Goal: Use online tool/utility: Use online tool/utility

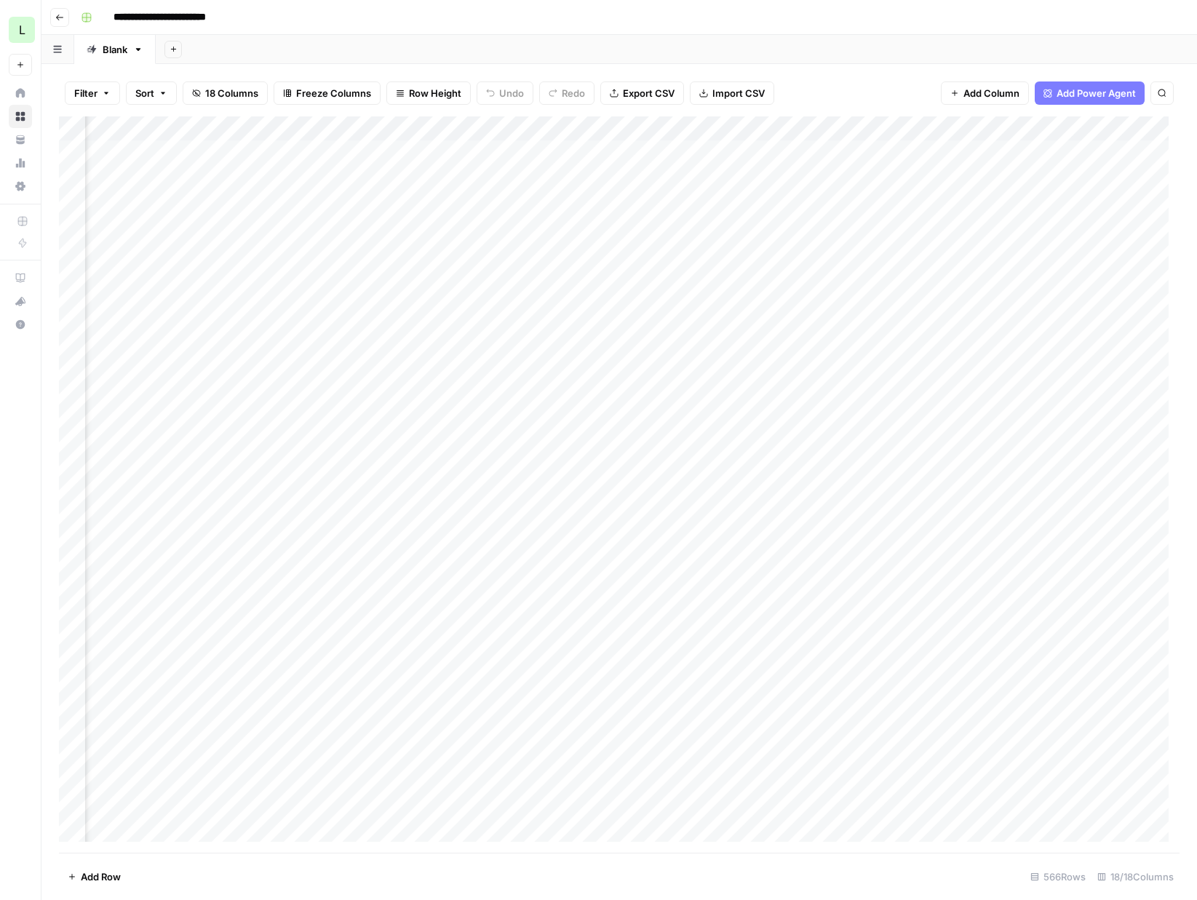
scroll to position [0, 960]
click at [936, 296] on div "Add Column" at bounding box center [619, 484] width 1120 height 736
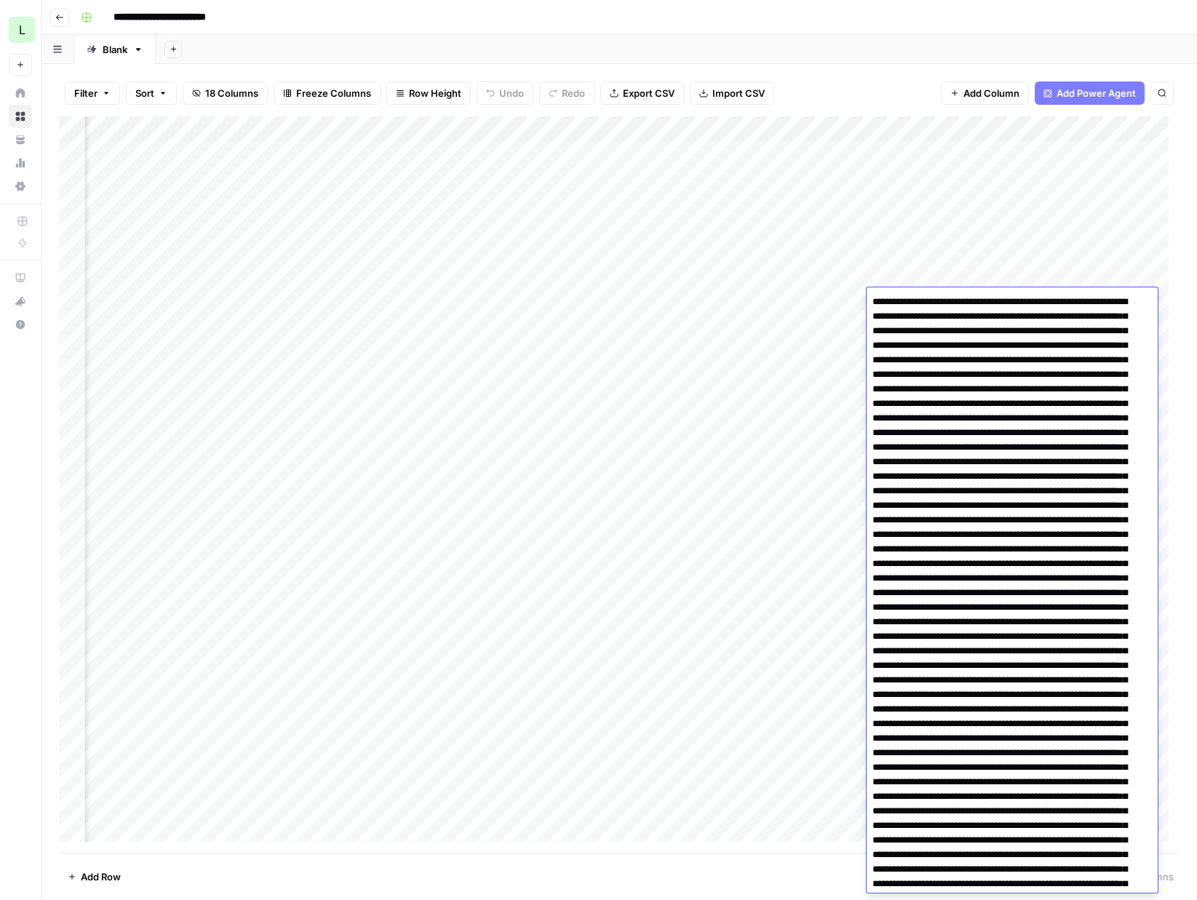
scroll to position [4105, 0]
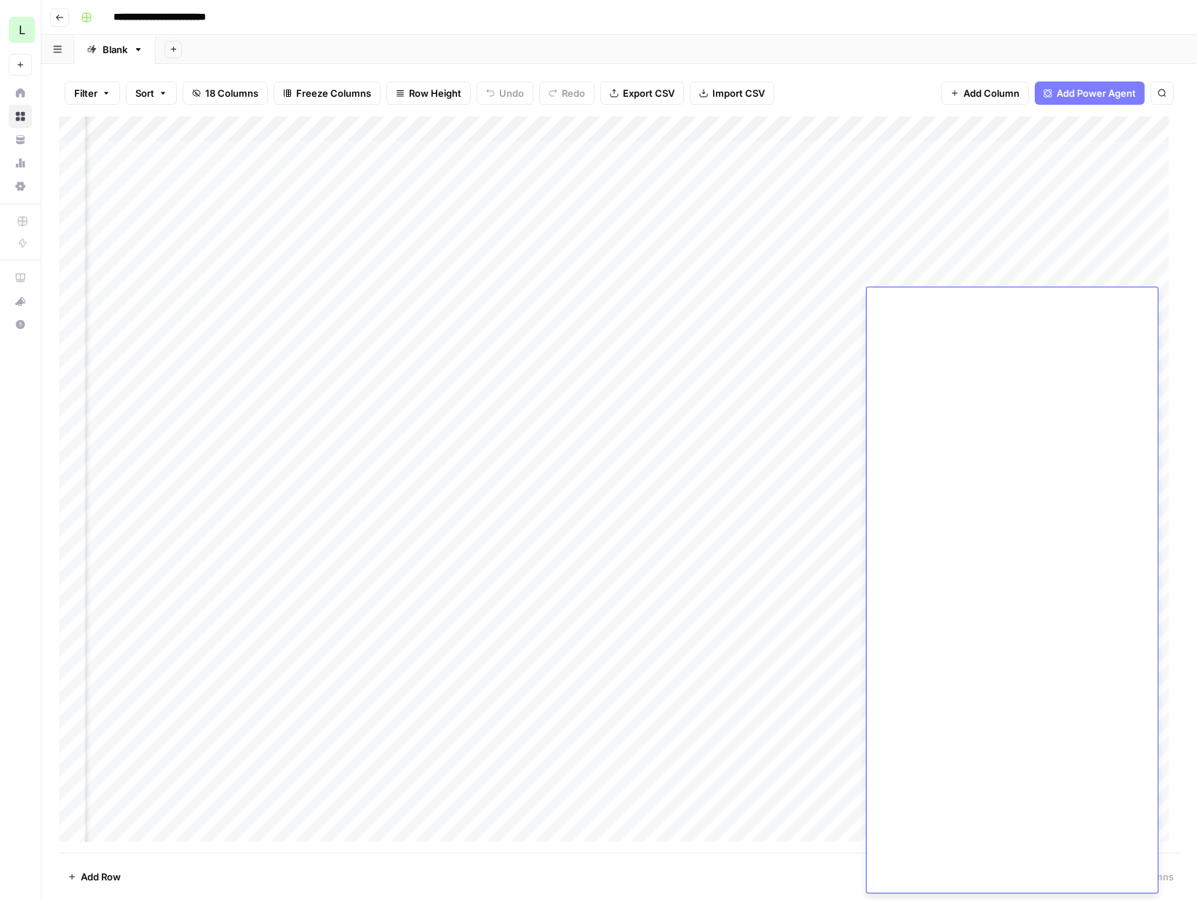
click at [936, 277] on div "Add Column" at bounding box center [619, 484] width 1120 height 736
click at [937, 330] on div "Add Column" at bounding box center [619, 484] width 1120 height 736
click at [928, 325] on div "Add Column" at bounding box center [619, 484] width 1120 height 736
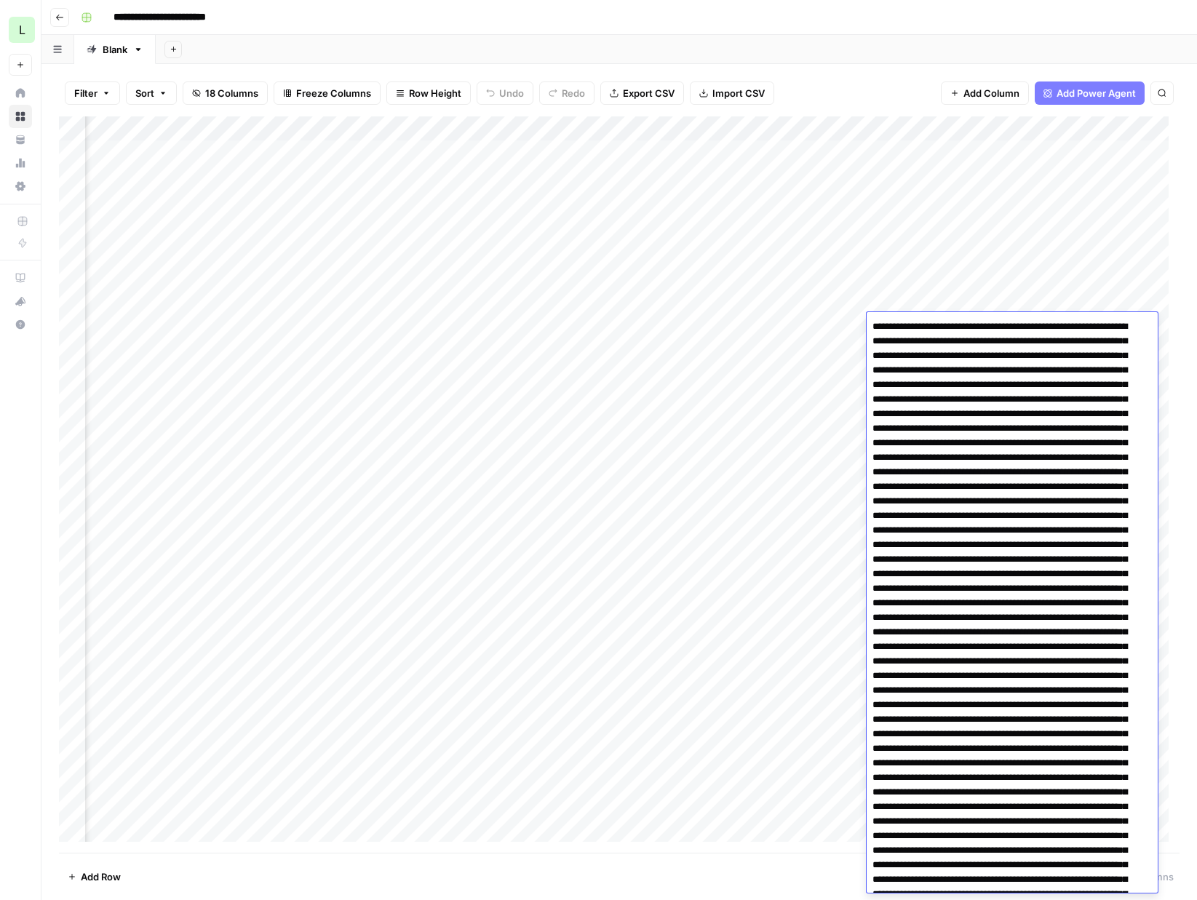
scroll to position [0, 553]
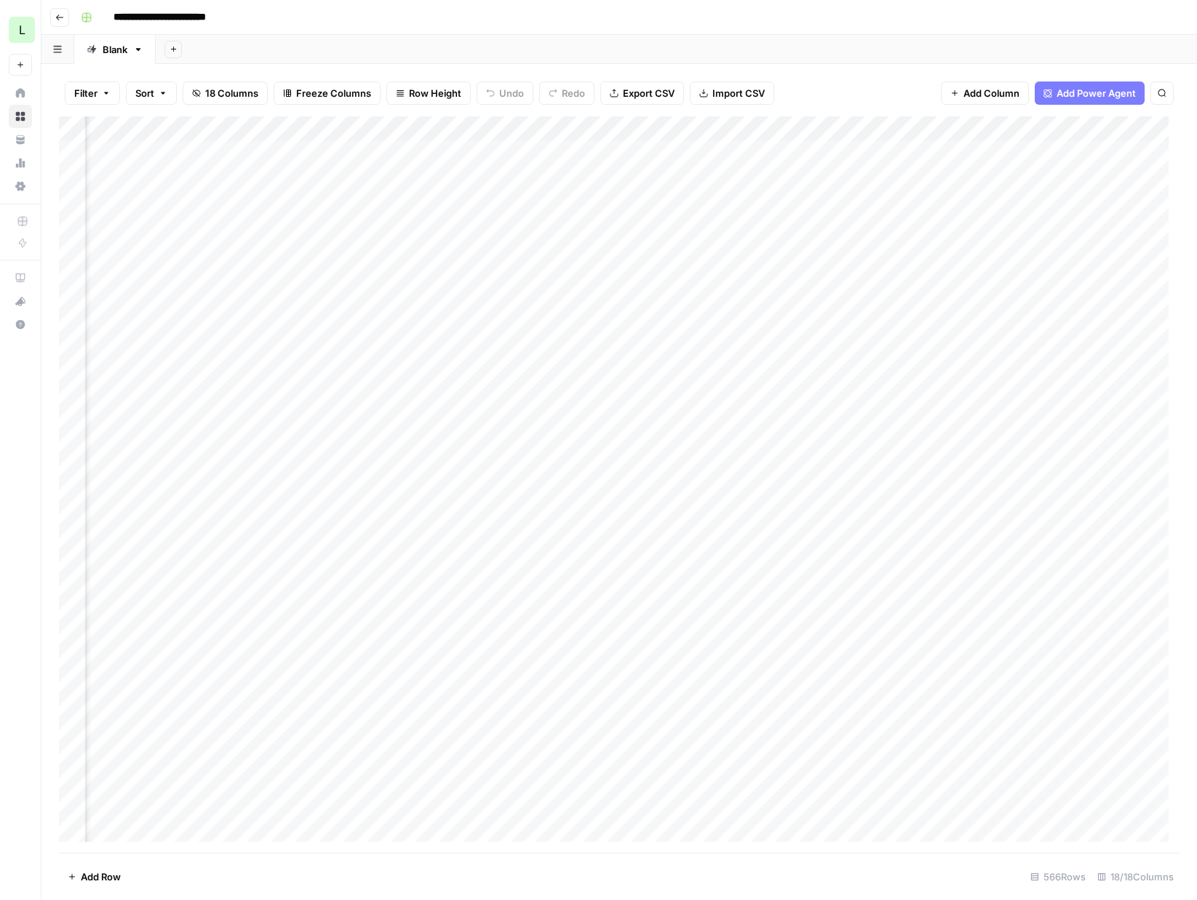
click at [545, 151] on div "Add Column" at bounding box center [619, 484] width 1120 height 736
click at [457, 153] on div "Add Column" at bounding box center [619, 484] width 1120 height 736
click at [701, 226] on div "Add Column" at bounding box center [619, 484] width 1120 height 736
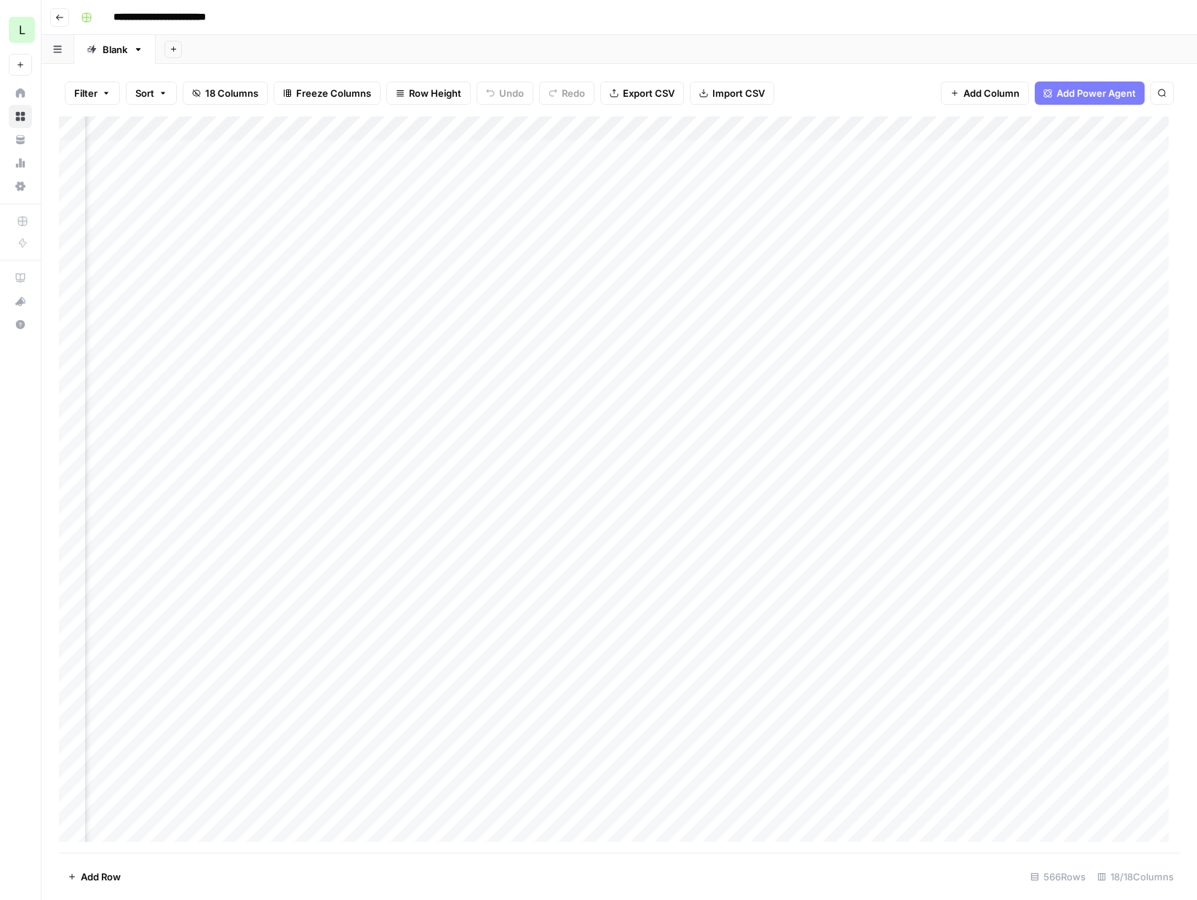
click at [729, 191] on div "Add Column" at bounding box center [619, 484] width 1120 height 736
click at [434, 224] on div "Add Column" at bounding box center [619, 484] width 1120 height 736
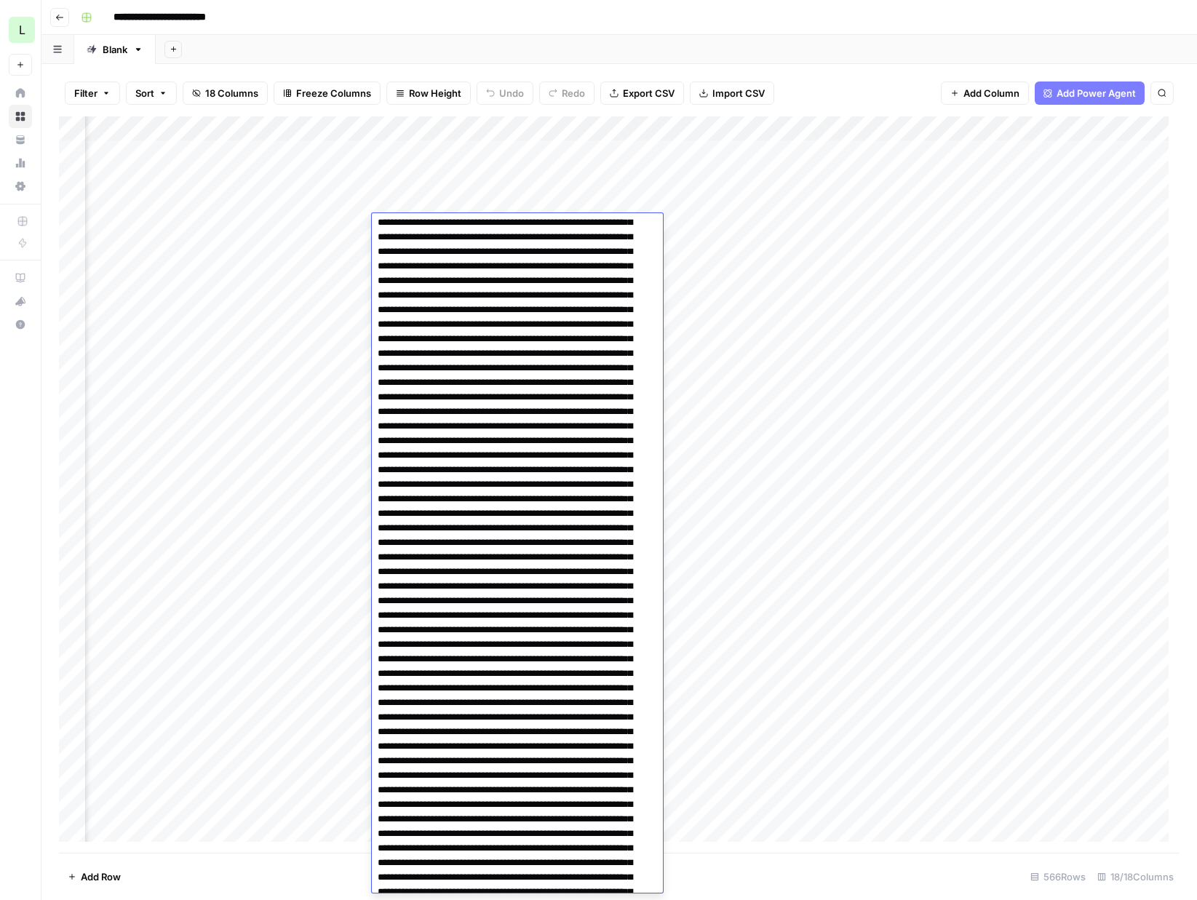
scroll to position [965, 0]
click at [741, 434] on div "Add Column" at bounding box center [619, 484] width 1120 height 736
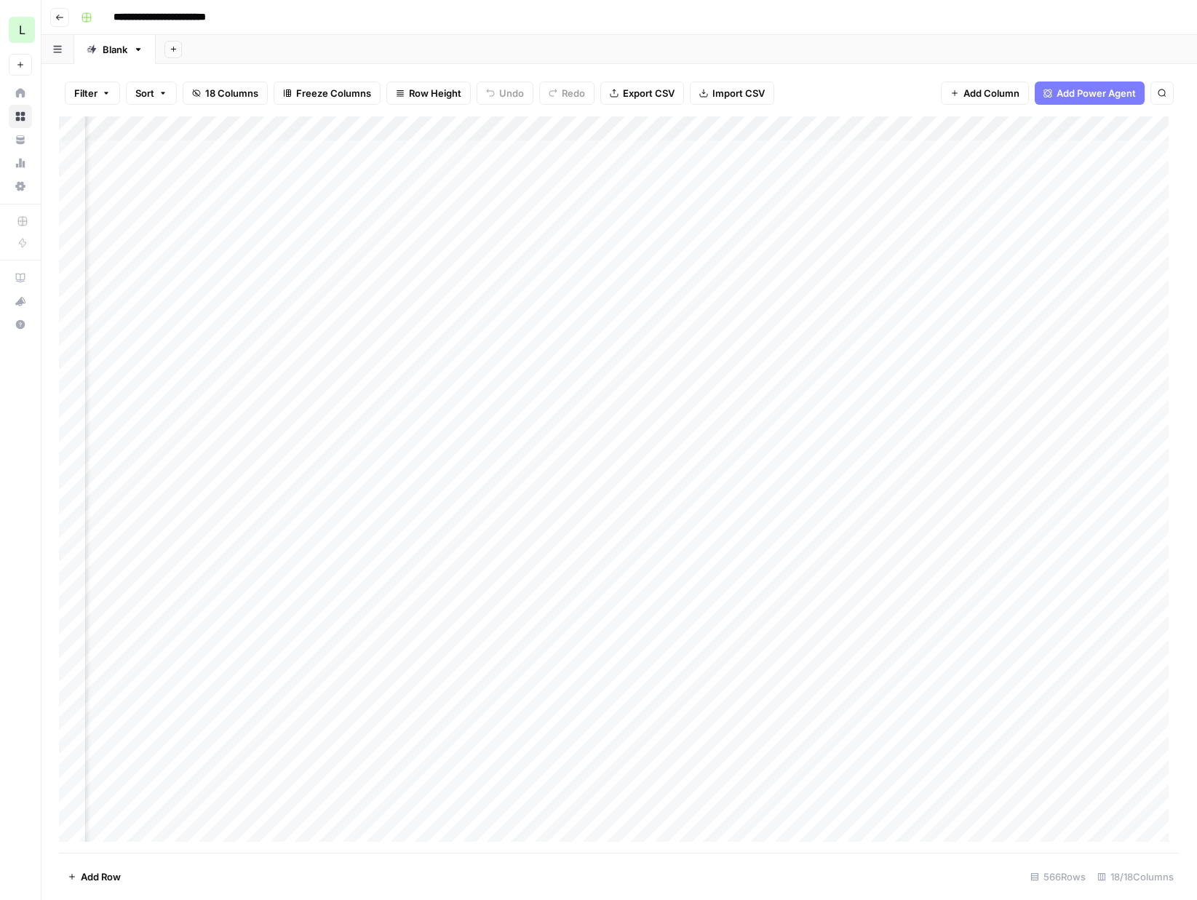
click at [704, 274] on div "Add Column" at bounding box center [619, 484] width 1120 height 736
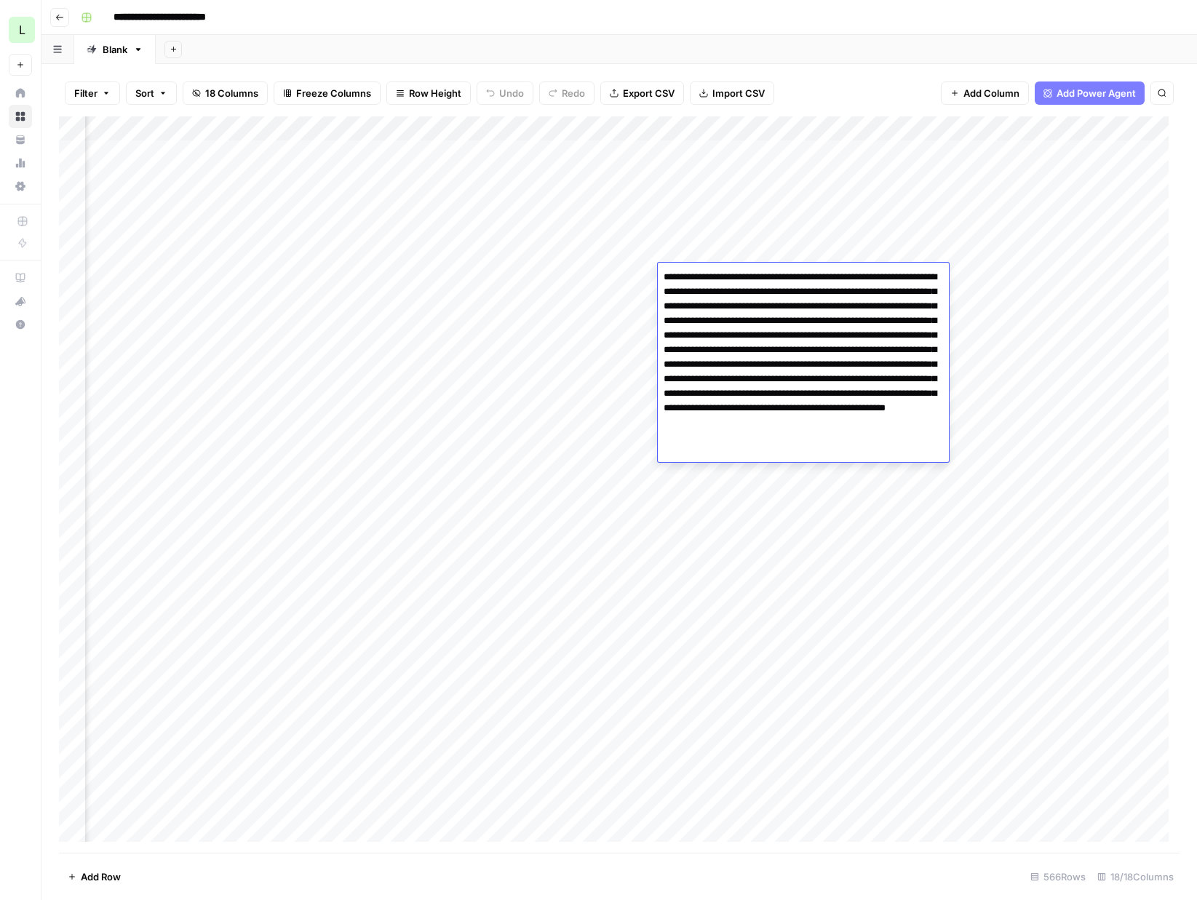
click at [704, 274] on textarea "**********" at bounding box center [803, 364] width 291 height 195
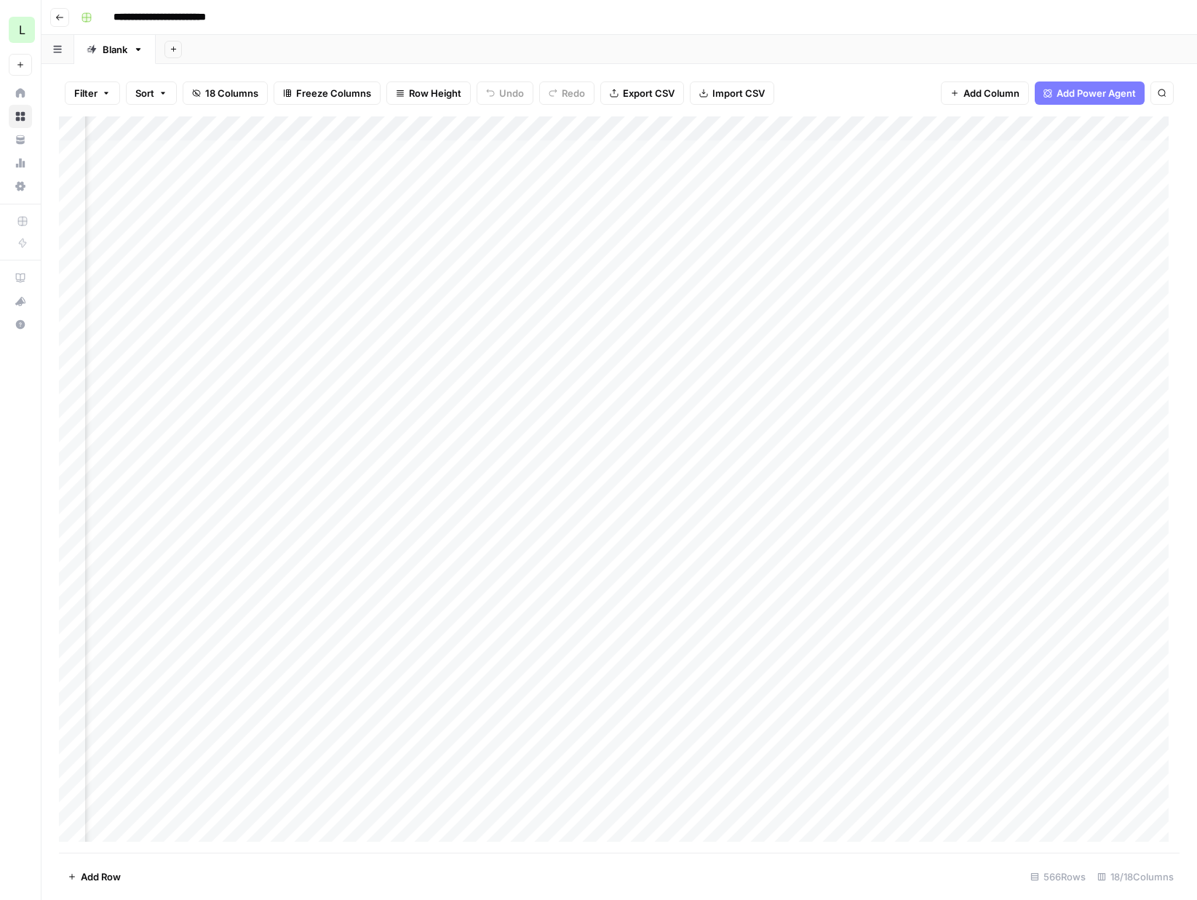
click at [439, 244] on div "Add Column" at bounding box center [619, 484] width 1120 height 736
click at [434, 250] on div "Add Column" at bounding box center [619, 484] width 1120 height 736
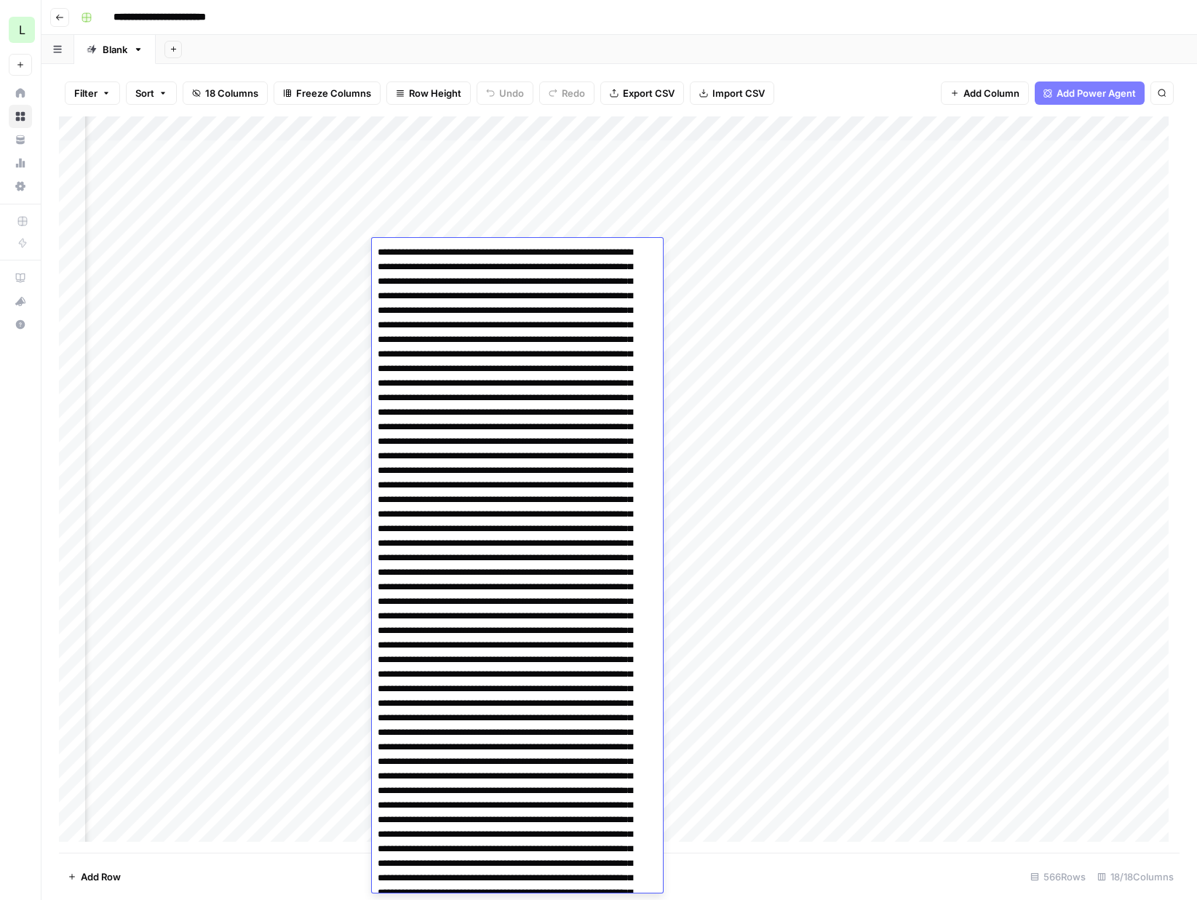
scroll to position [3401, 0]
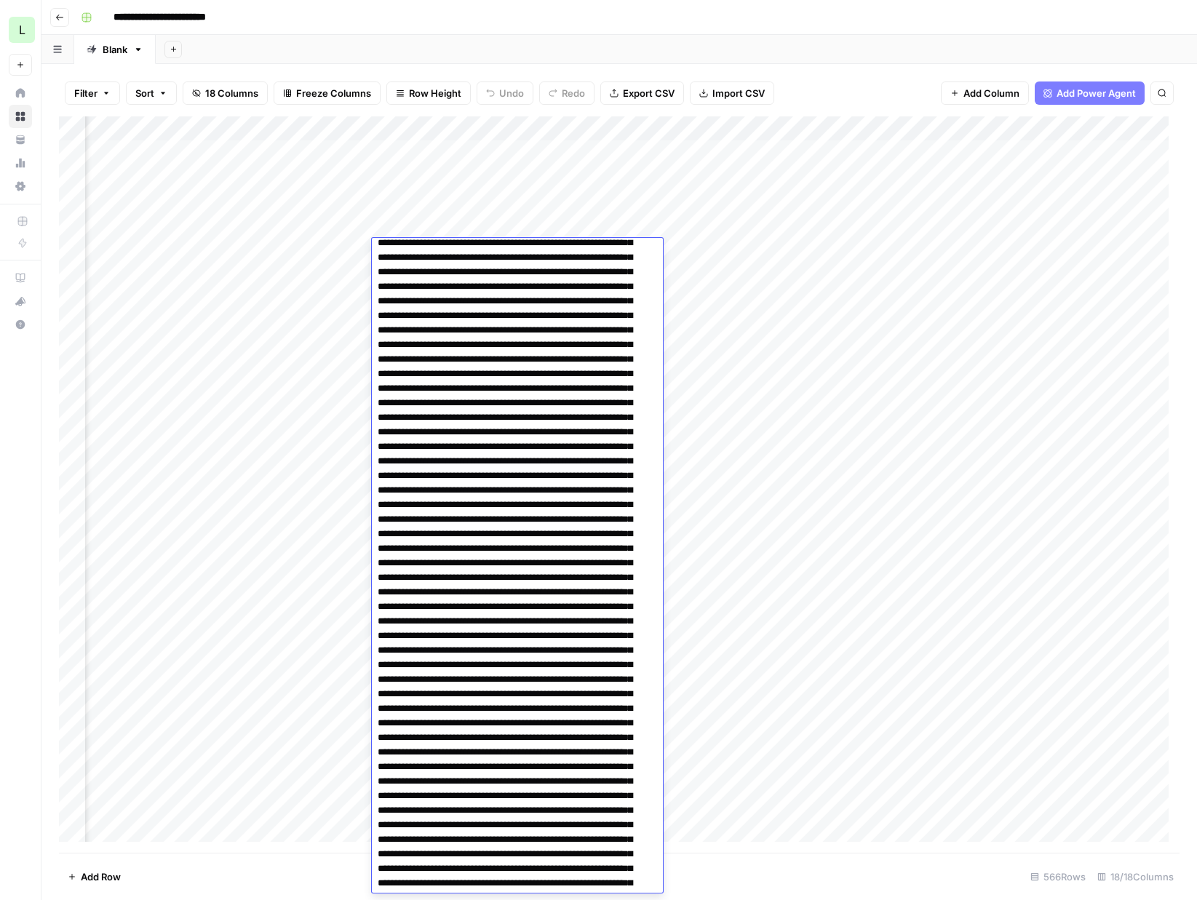
scroll to position [0, 0]
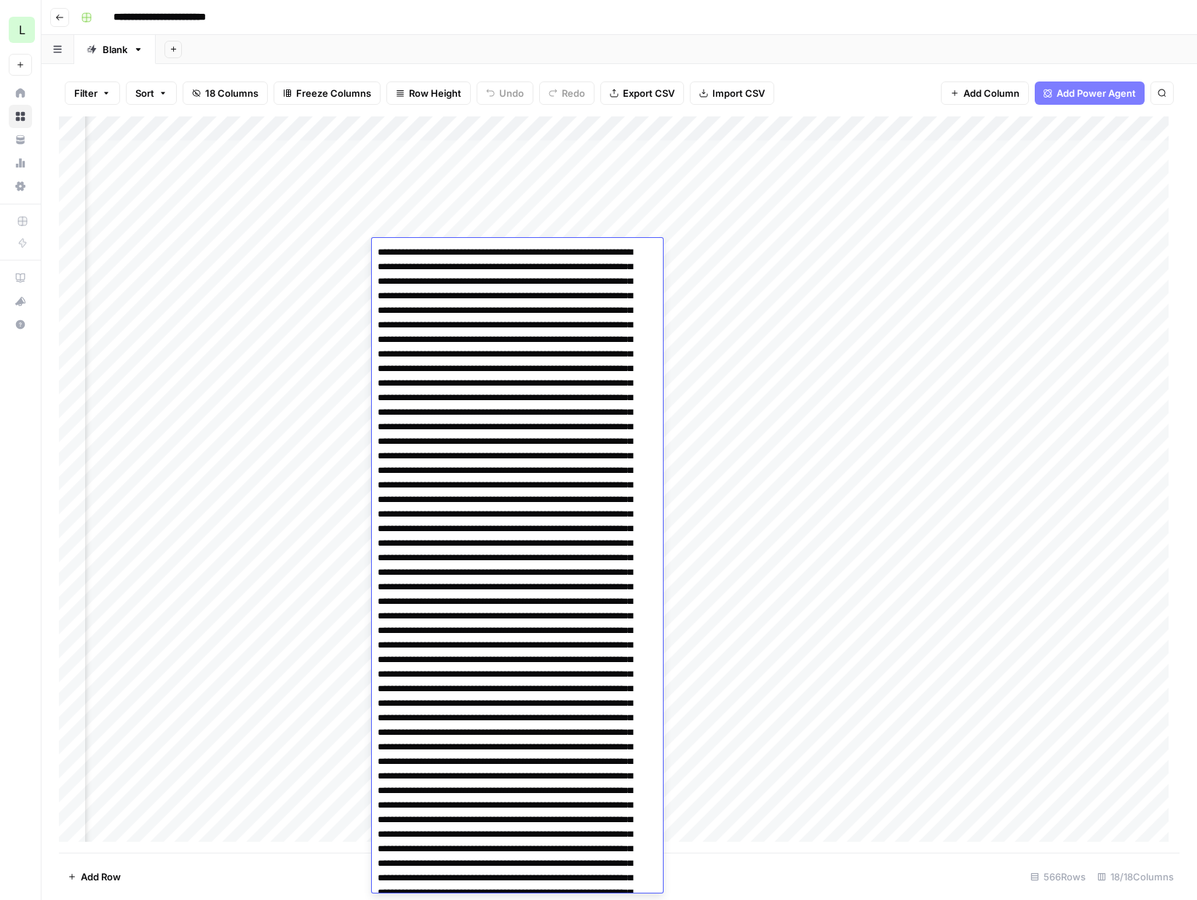
drag, startPoint x: 481, startPoint y: 252, endPoint x: 462, endPoint y: 178, distance: 76.6
click at [462, 178] on body "**********" at bounding box center [598, 450] width 1197 height 900
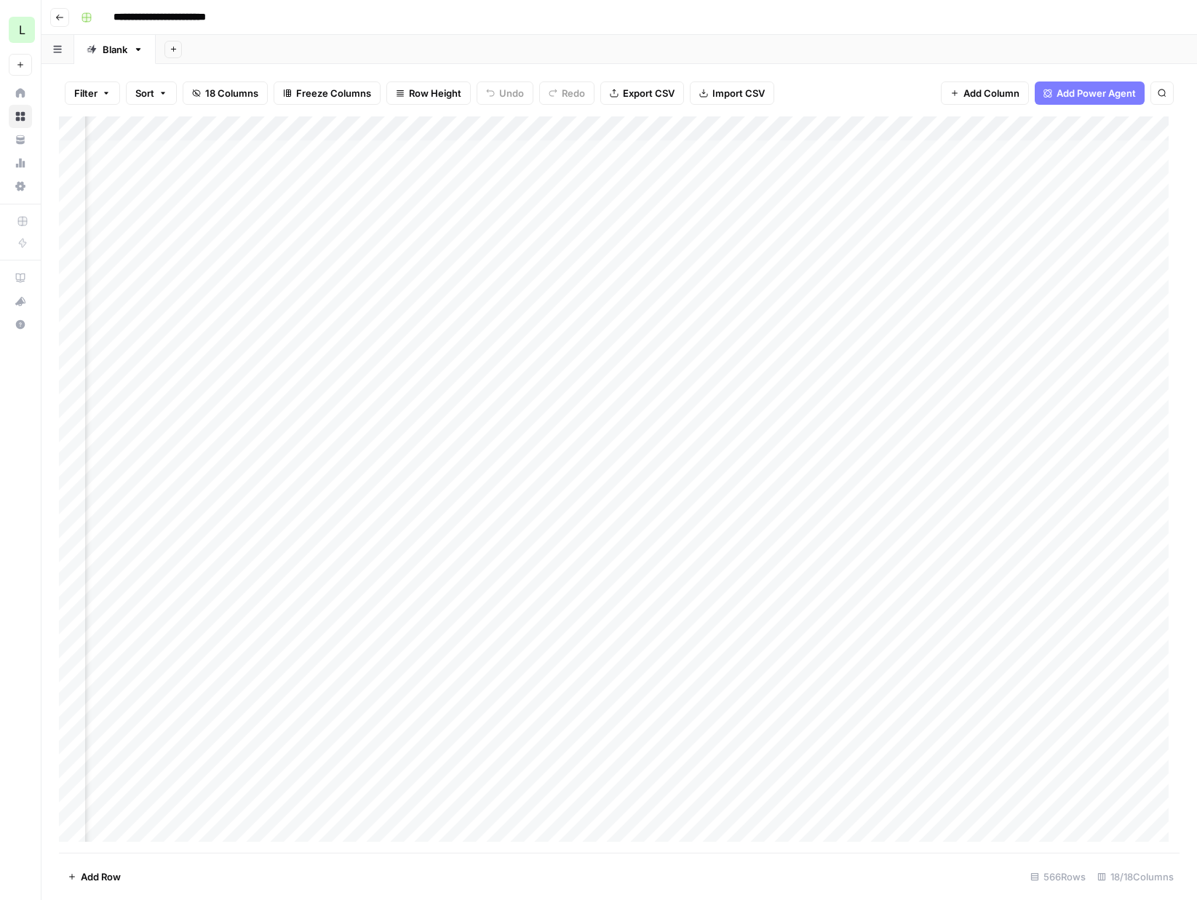
click at [730, 201] on div "Add Column" at bounding box center [619, 484] width 1120 height 736
click at [725, 173] on div "Add Column" at bounding box center [619, 484] width 1120 height 736
